Goal: Communication & Community: Answer question/provide support

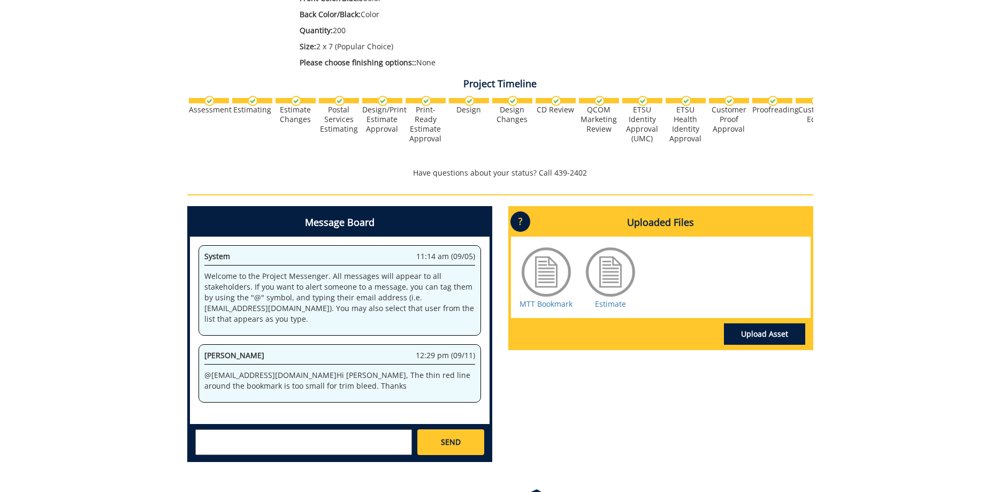
scroll to position [273, 0]
drag, startPoint x: 285, startPoint y: 376, endPoint x: 397, endPoint y: 381, distance: 112.5
click at [382, 381] on p "@ allensb@etsu.edu Hi Sara, The thin red line around the bookmark is too small …" at bounding box center [339, 380] width 271 height 21
click at [409, 381] on p "@ allensb@etsu.edu Hi Sara, The thin red line around the bookmark is too small …" at bounding box center [339, 380] width 271 height 21
click at [548, 306] on link "MTT Bookmark" at bounding box center [545, 303] width 53 height 10
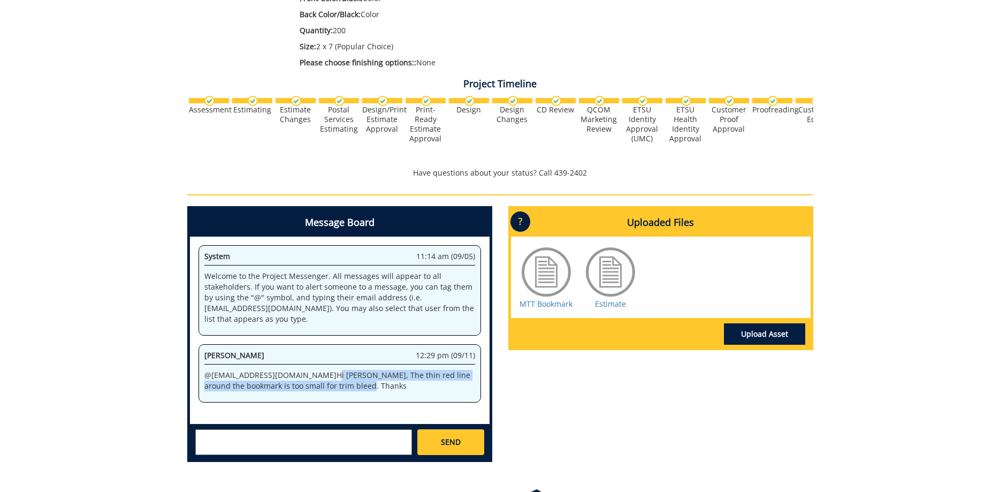
drag, startPoint x: 340, startPoint y: 391, endPoint x: 274, endPoint y: 378, distance: 66.6
click at [274, 378] on div "Fred Conley 12:29 pm (09/11) @ allensb@etsu.edu Hi Sara, The thin red line arou…" at bounding box center [339, 373] width 282 height 58
copy p "Hi Sara, The thin red line around the bookmark is too small for trim bleed. Tha…"
click at [226, 442] on textarea at bounding box center [303, 442] width 217 height 26
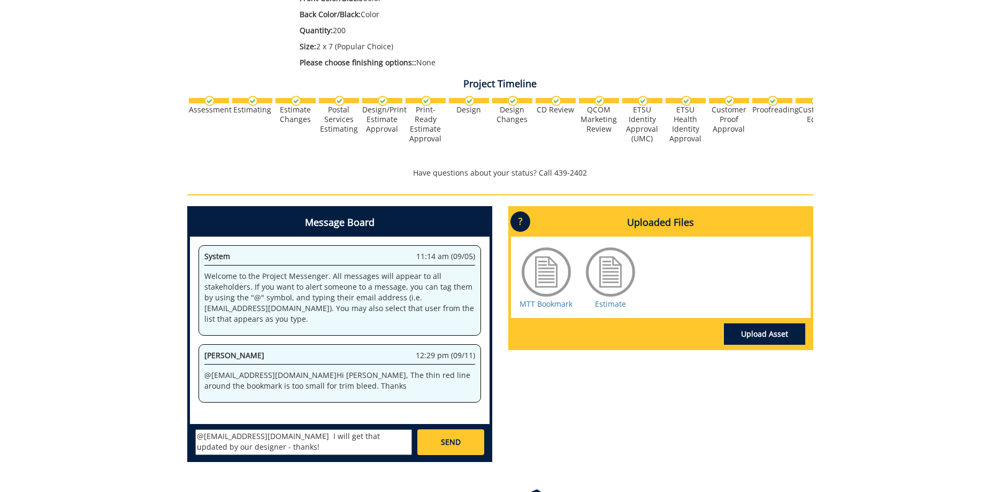
type textarea "@conleyga@etsu.edu I will get that updated by our designer - thanks!"
click at [451, 451] on link "SEND" at bounding box center [450, 442] width 66 height 26
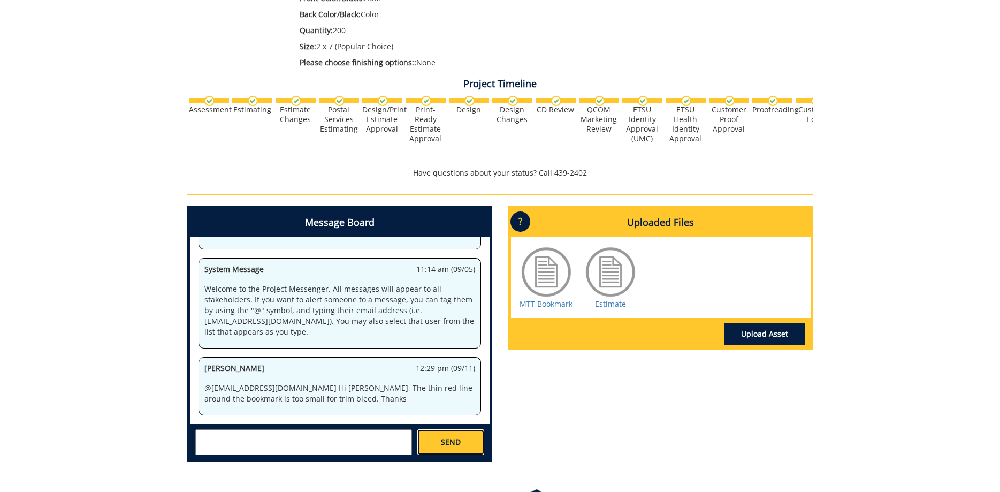
scroll to position [6259, 0]
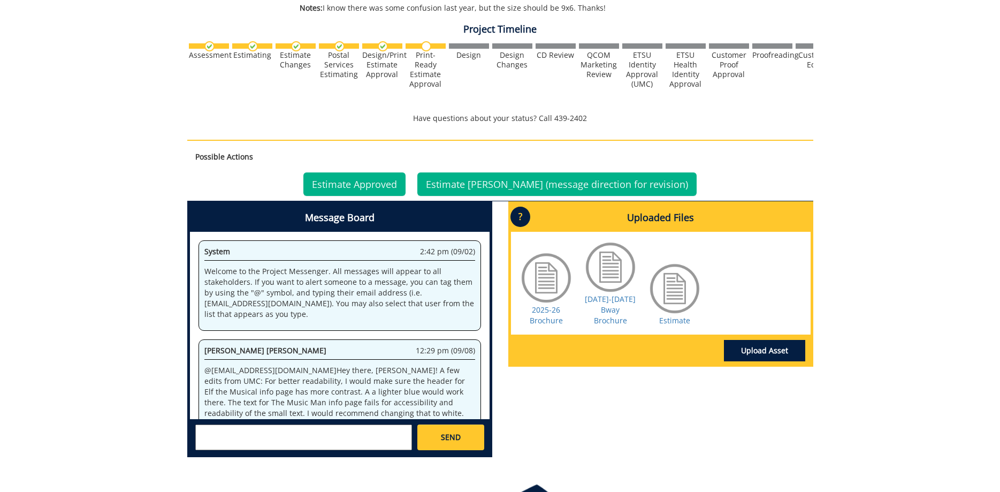
scroll to position [402, 0]
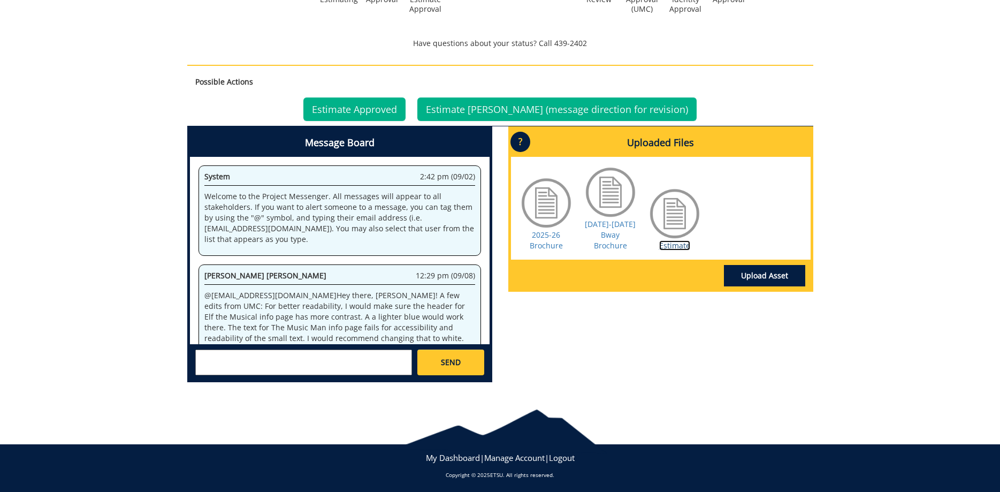
click at [669, 240] on link "Estimate" at bounding box center [674, 245] width 31 height 10
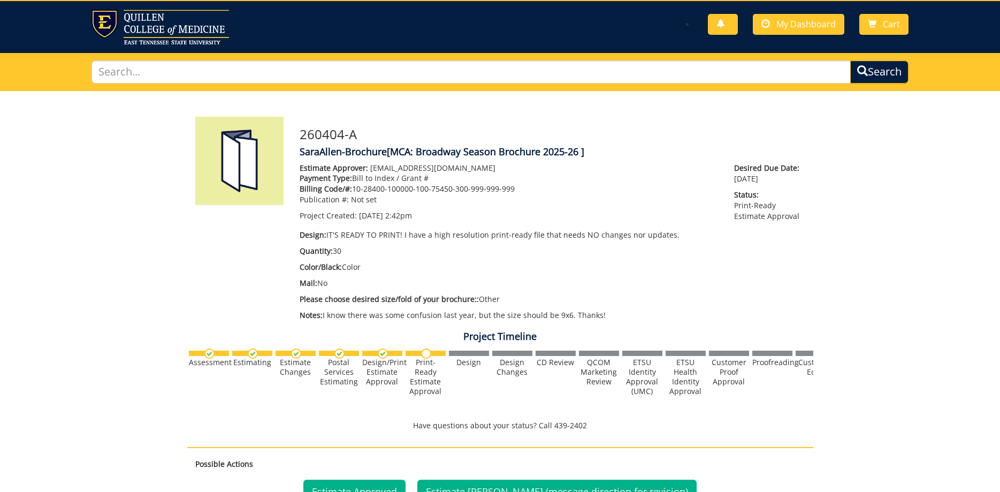
scroll to position [0, 0]
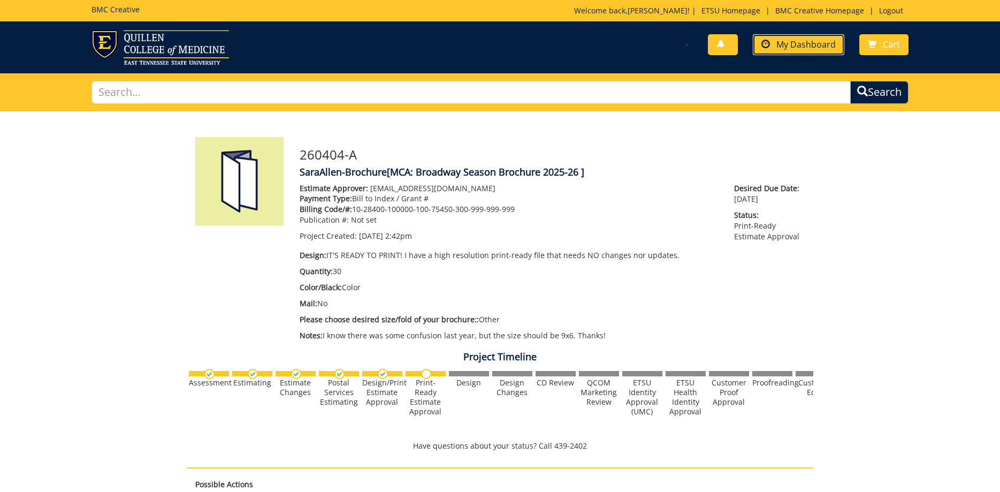
click at [809, 50] on span "My Dashboard" at bounding box center [805, 45] width 59 height 12
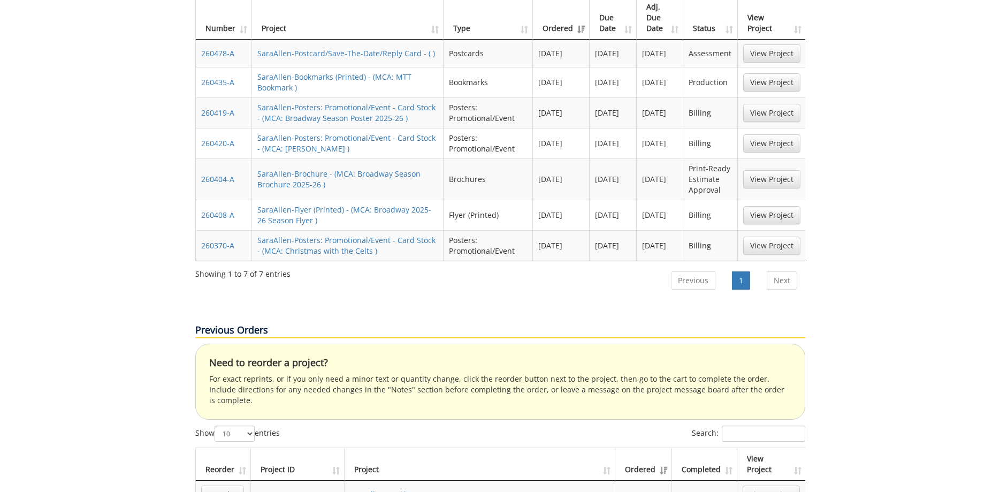
scroll to position [655, 0]
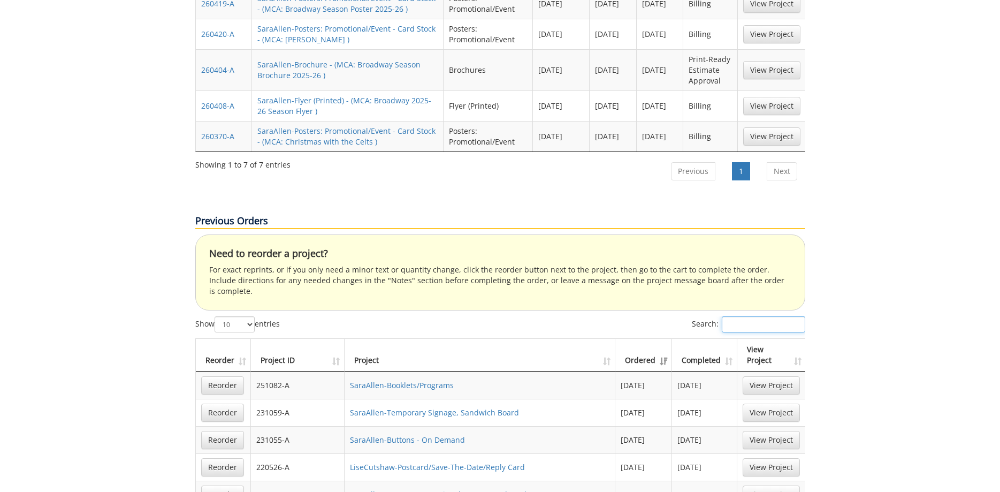
click at [763, 316] on input "Search:" at bounding box center [763, 324] width 83 height 16
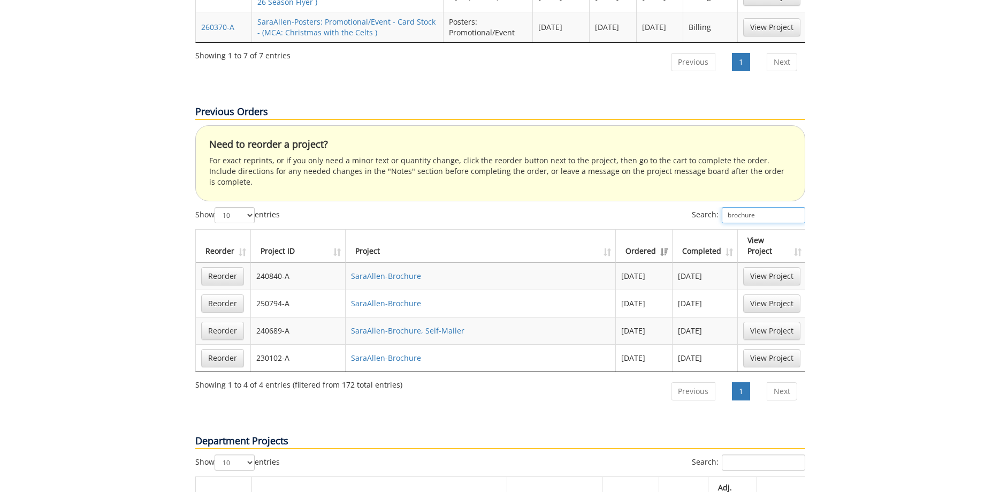
scroll to position [818, 0]
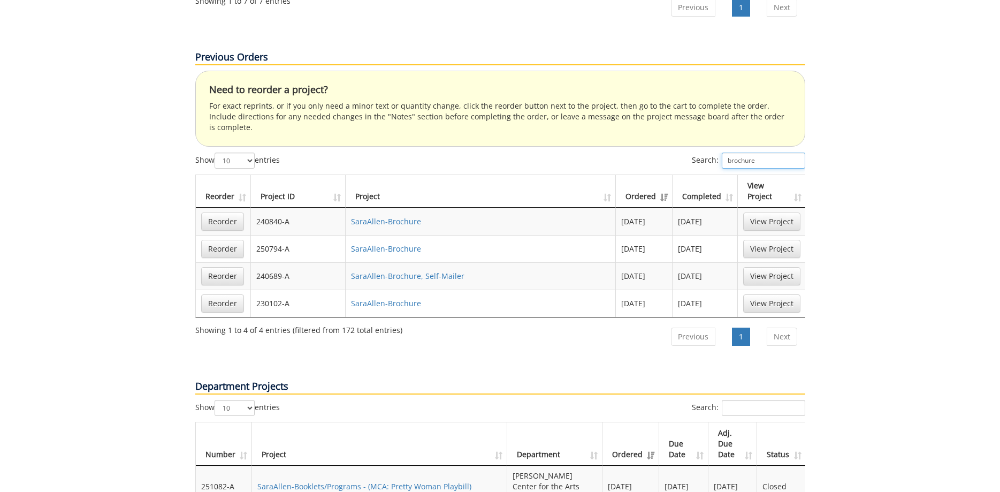
type input "brochure"
click at [738, 400] on input "Search:" at bounding box center [763, 408] width 83 height 16
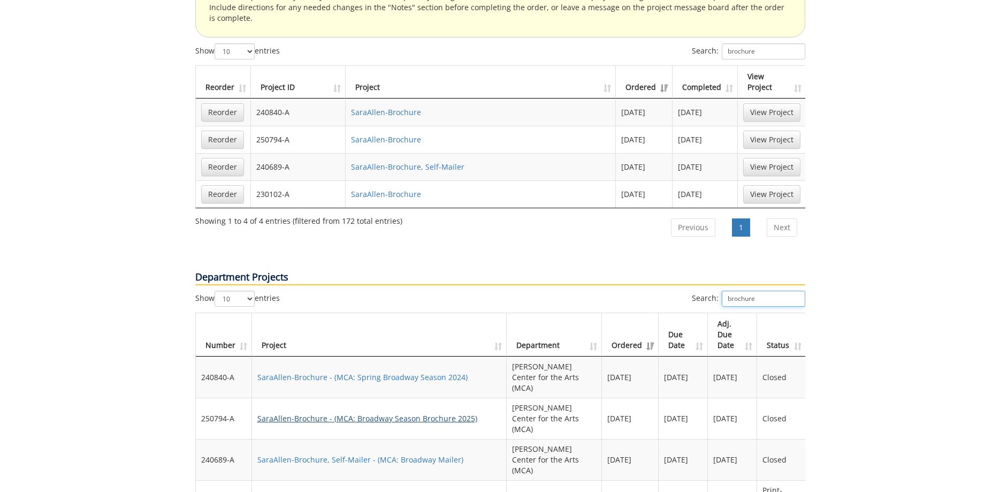
type input "brochure"
click at [424, 413] on link "SaraAllen-Brochure - (MCA: Broadway Season Brochure 2025)" at bounding box center [367, 418] width 220 height 10
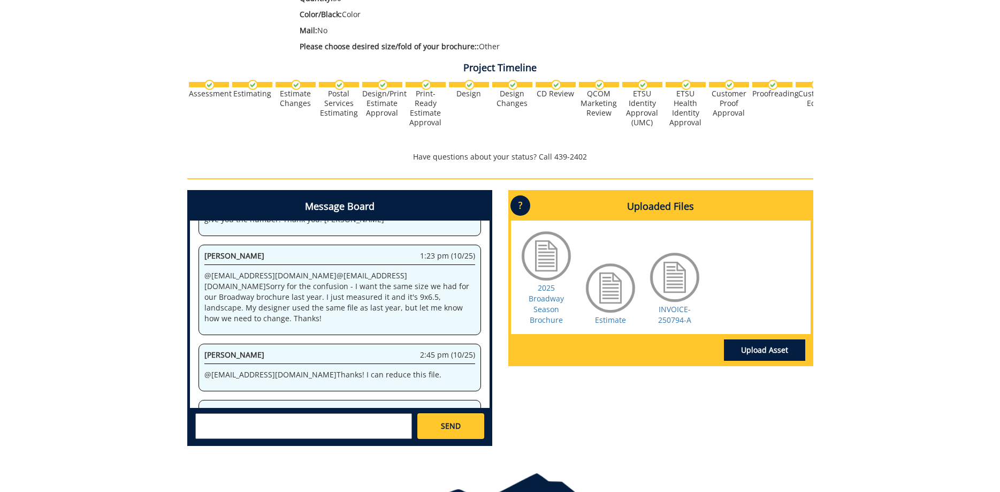
scroll to position [327, 0]
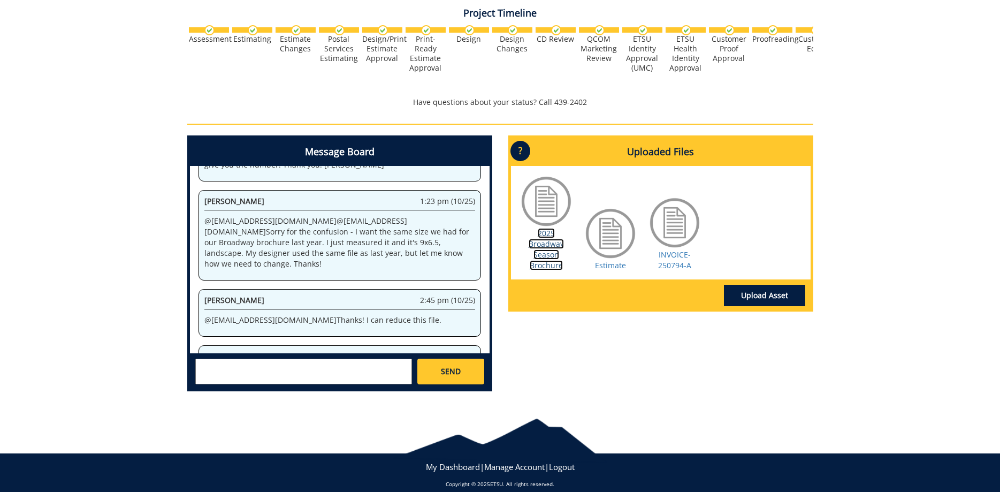
click at [537, 256] on link "2025 Broadway Season Brochure" at bounding box center [545, 249] width 35 height 42
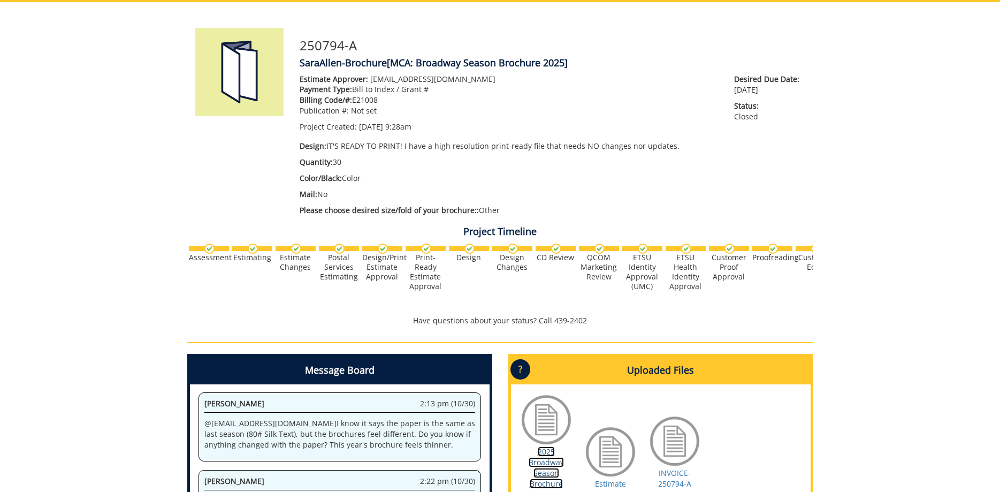
scroll to position [0, 0]
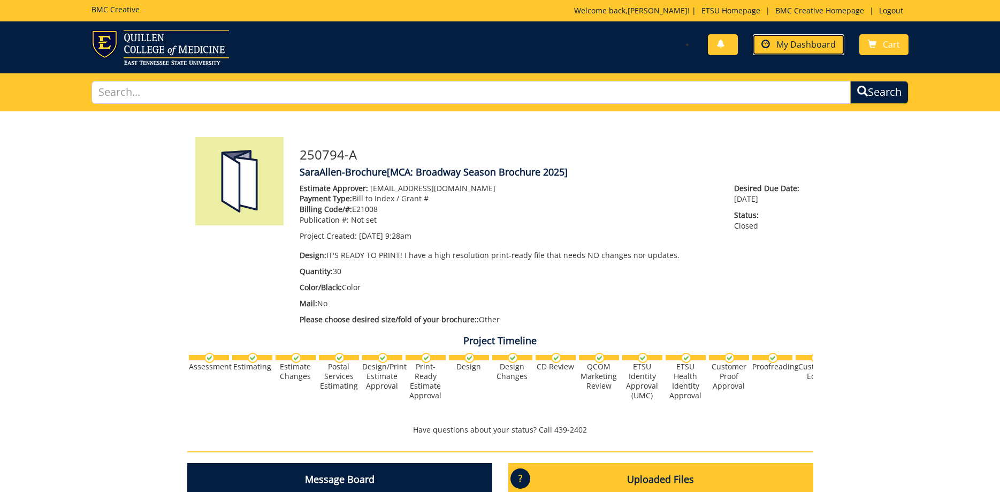
click at [806, 47] on span "My Dashboard" at bounding box center [805, 45] width 59 height 12
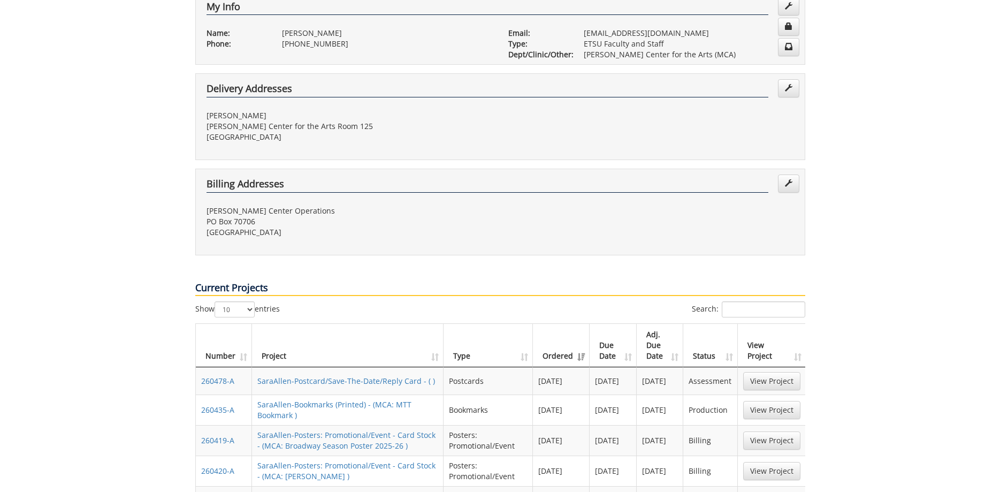
scroll to position [436, 0]
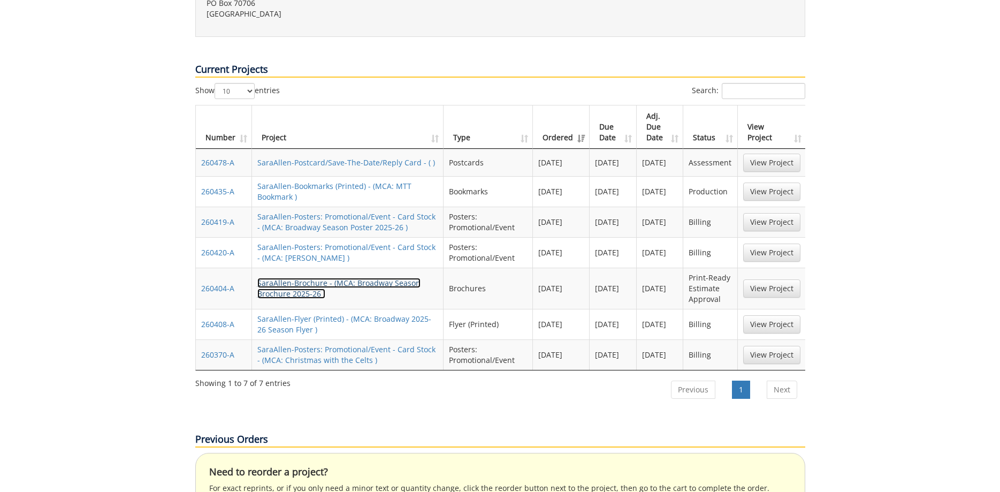
click at [343, 278] on link "SaraAllen-Brochure - (MCA: Broadway Season Brochure 2025-26 )" at bounding box center [338, 288] width 163 height 21
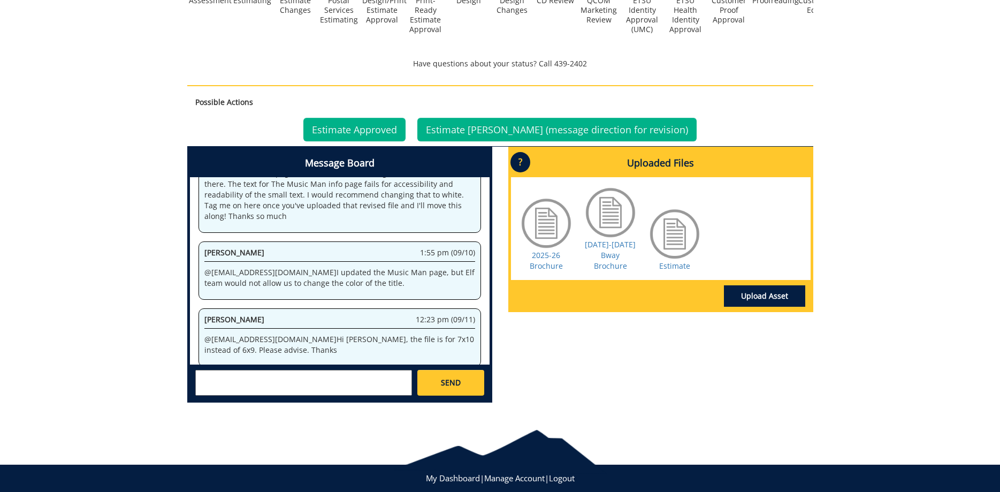
scroll to position [402, 0]
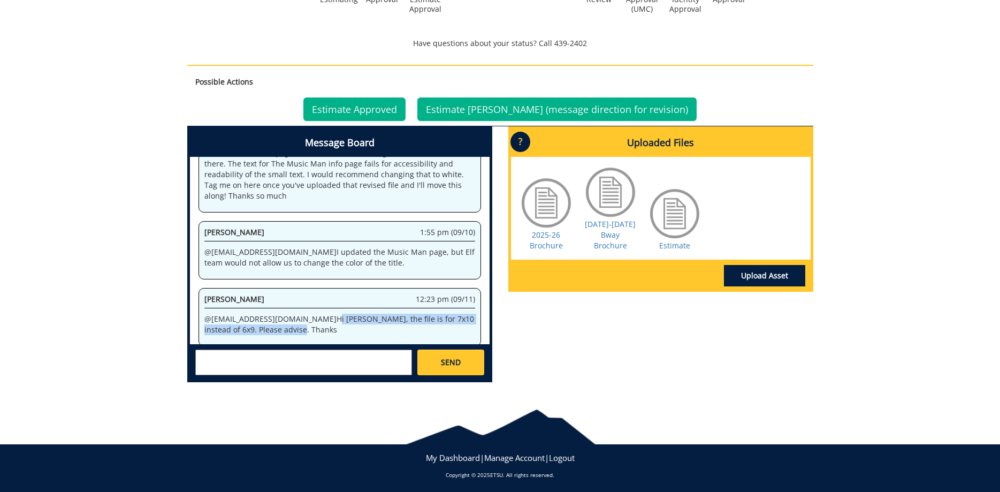
drag, startPoint x: 266, startPoint y: 329, endPoint x: 277, endPoint y: 308, distance: 23.7
click at [277, 308] on div "[PERSON_NAME] 12:23 pm (09/11) @ [EMAIL_ADDRESS][DOMAIN_NAME] Hi [PERSON_NAME],…" at bounding box center [339, 317] width 282 height 58
copy p "Hi [PERSON_NAME], the file is for 7x10 instead of 6x9. Please advise. Thanks"
